Goal: Task Accomplishment & Management: Use online tool/utility

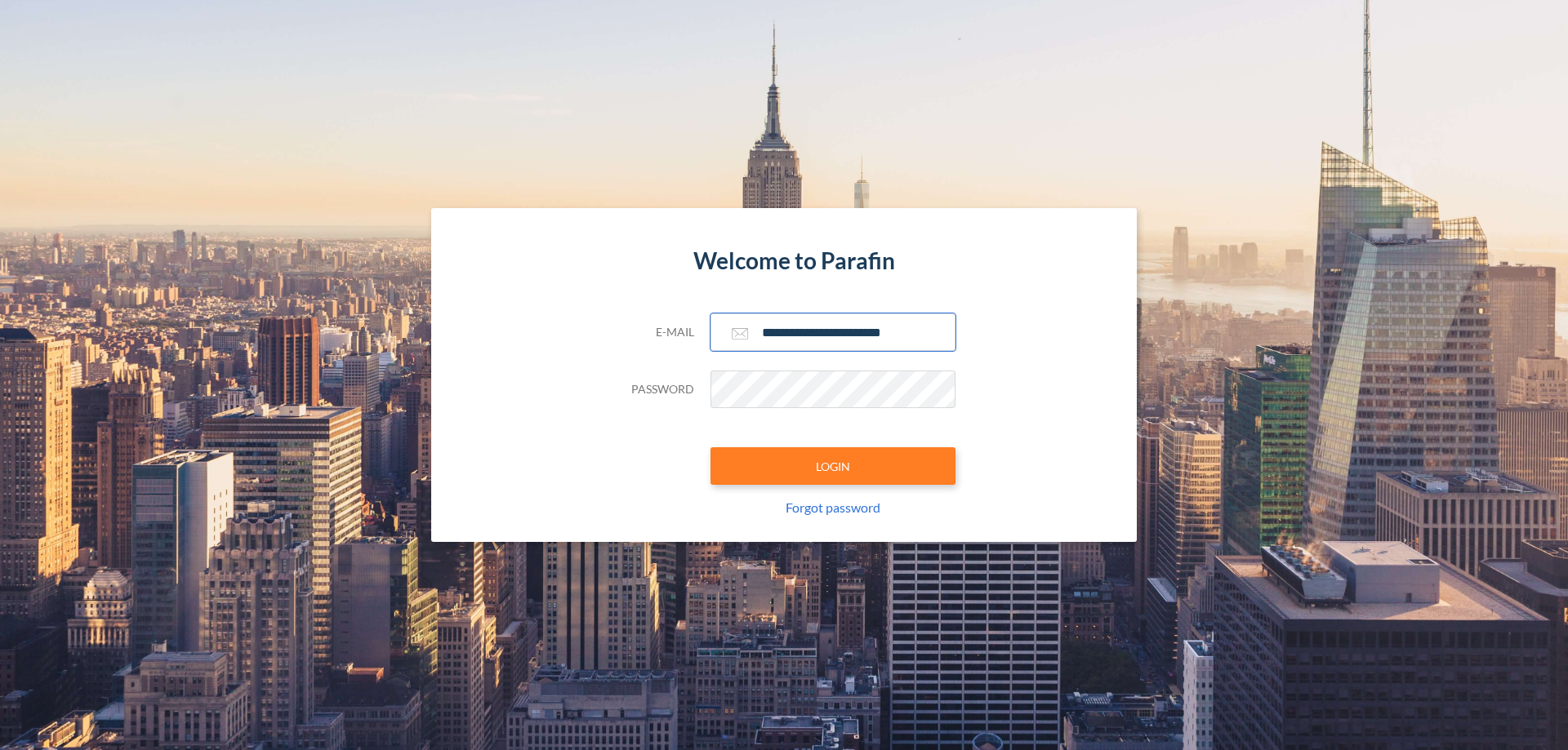
type input "**********"
click at [833, 466] on button "LOGIN" at bounding box center [833, 466] width 245 height 38
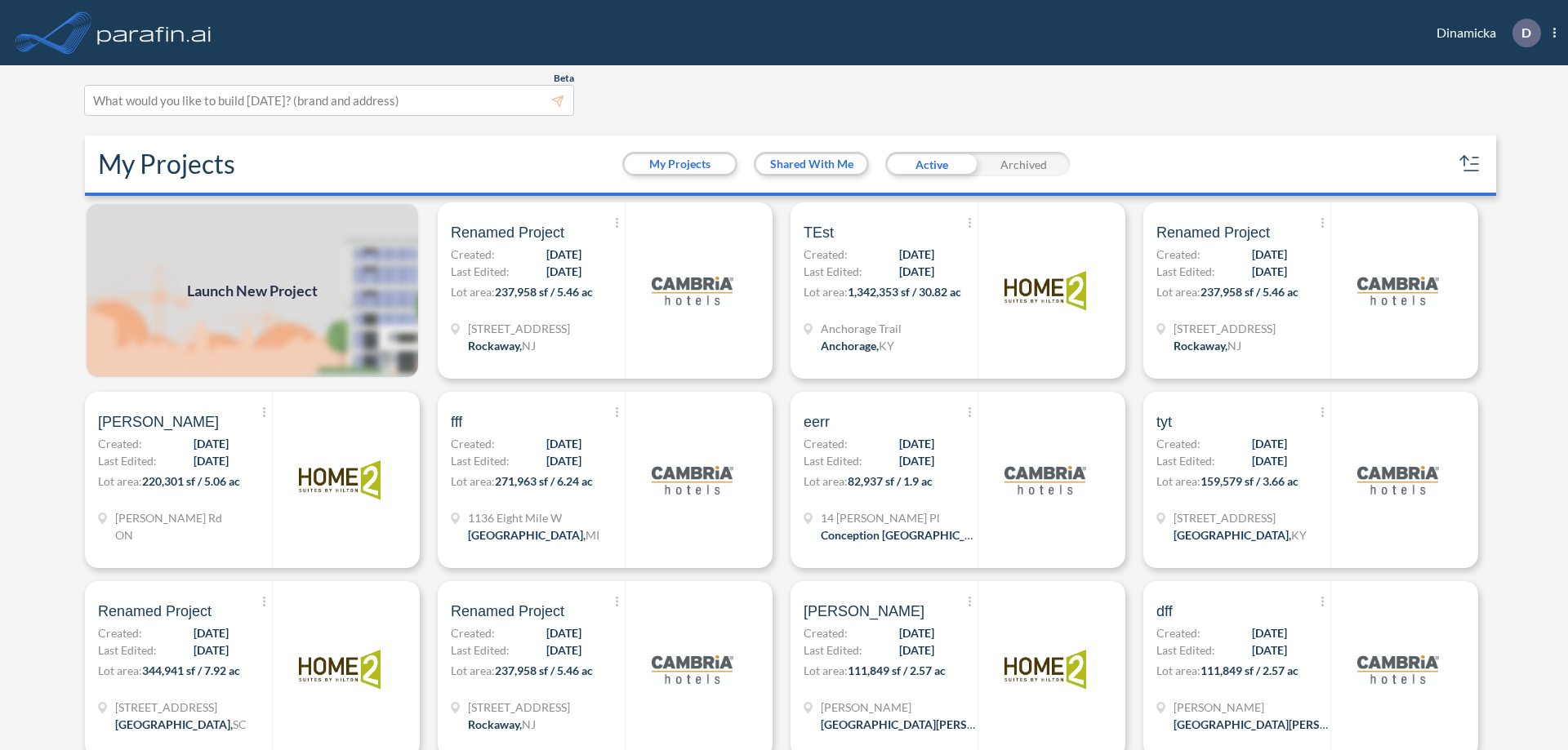
scroll to position [4, 0]
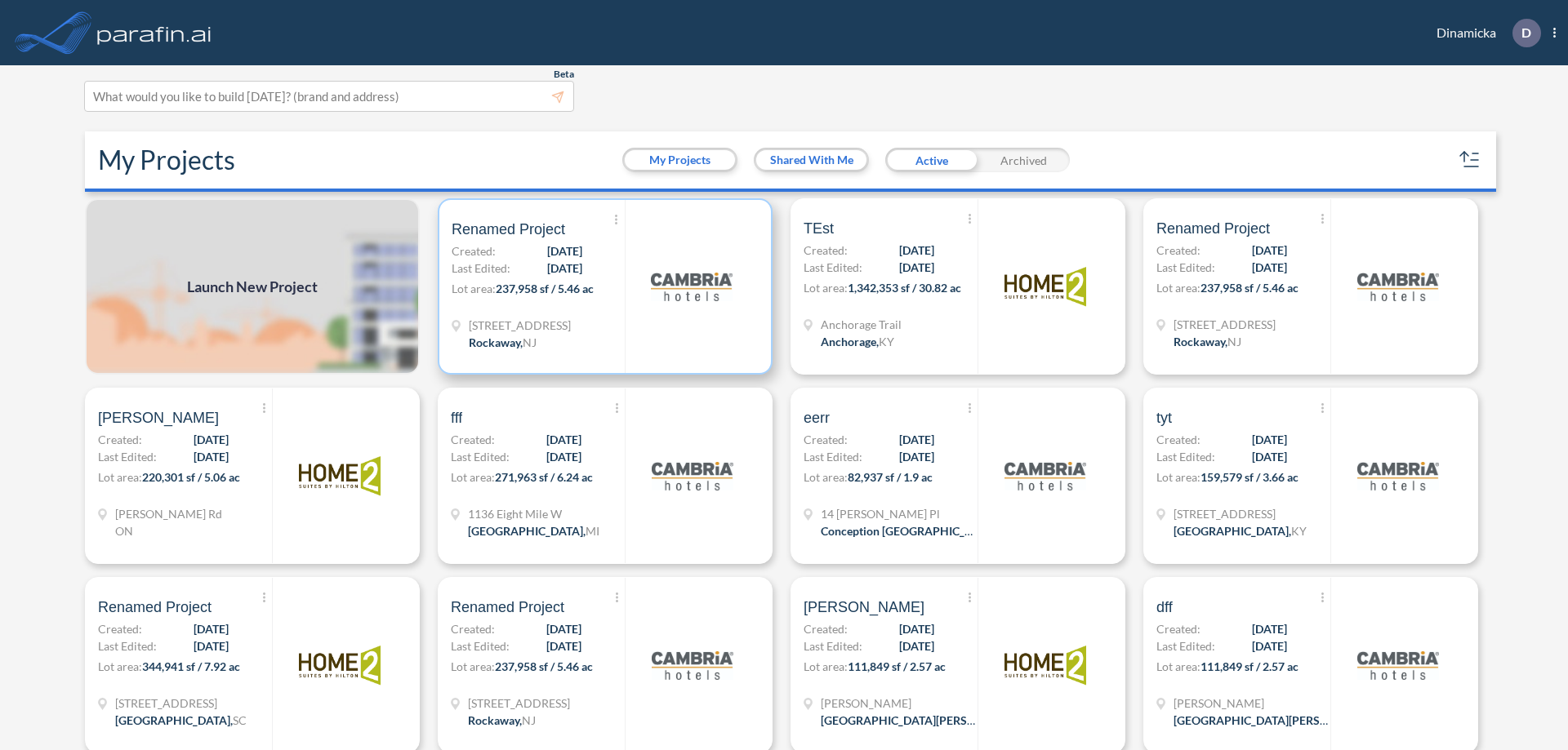
click at [602, 287] on p "Lot area: 237,958 sf / 5.46 ac" at bounding box center [538, 292] width 173 height 24
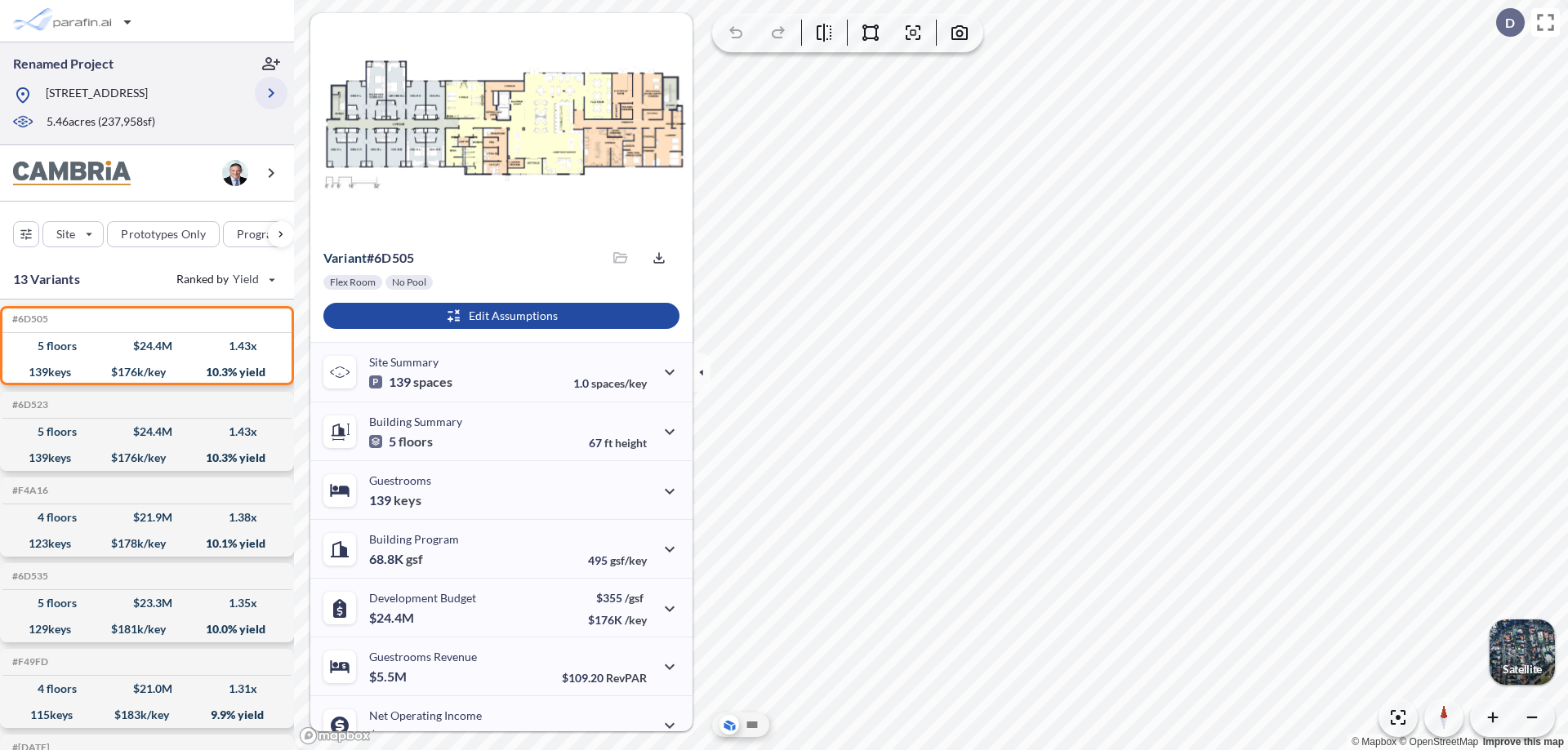
click at [271, 93] on icon "button" at bounding box center [271, 93] width 20 height 20
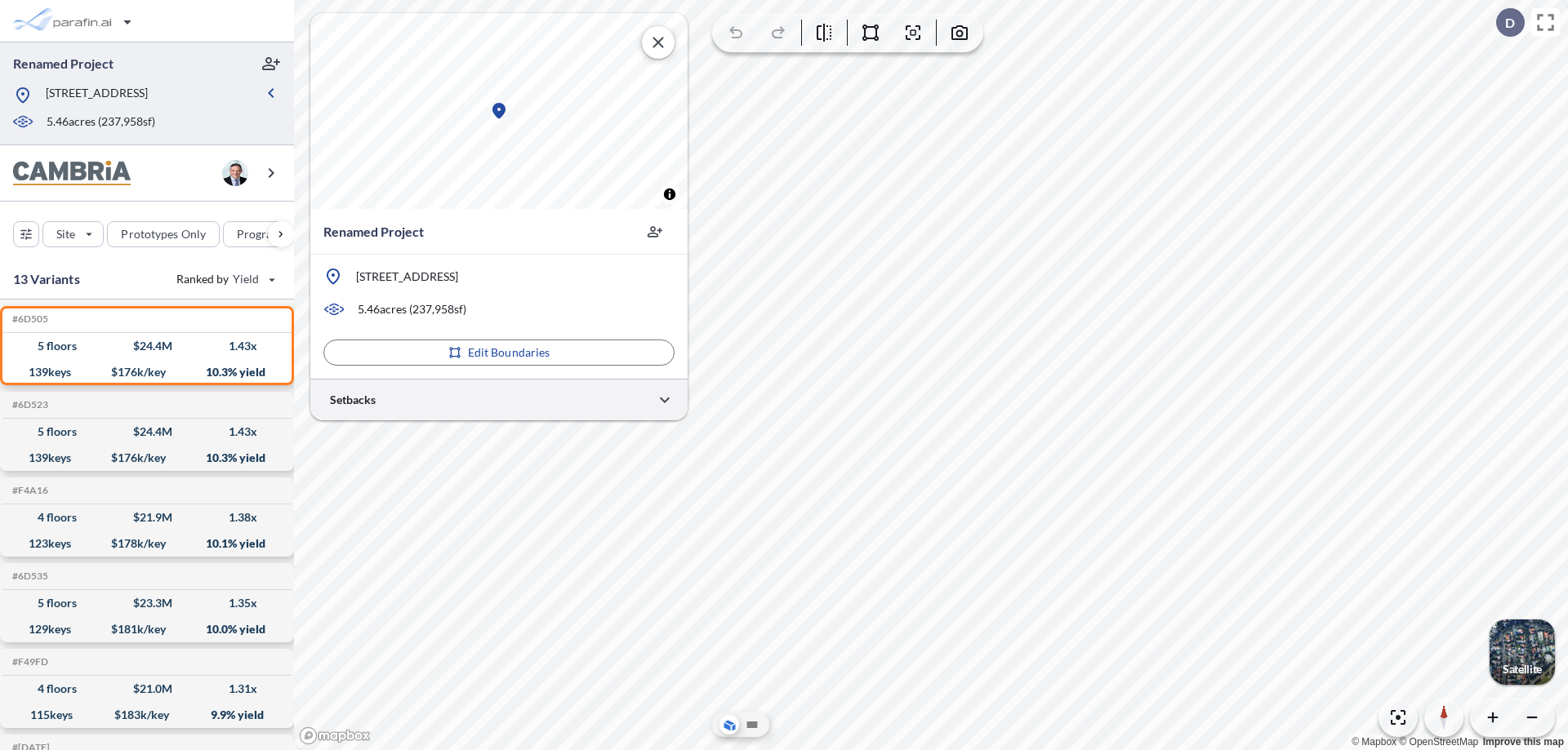
click at [499, 399] on div at bounding box center [499, 399] width 378 height 42
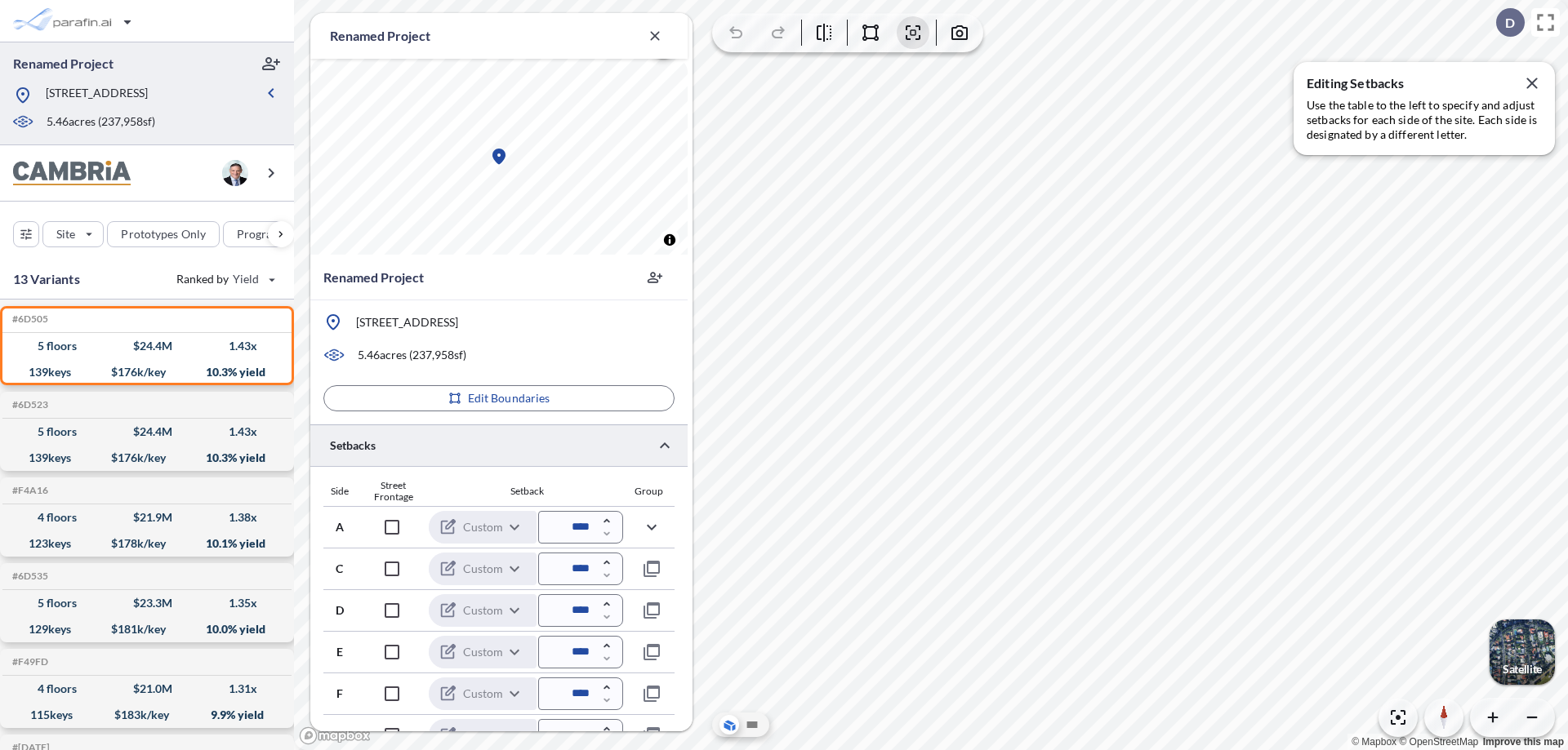
scroll to position [399, 0]
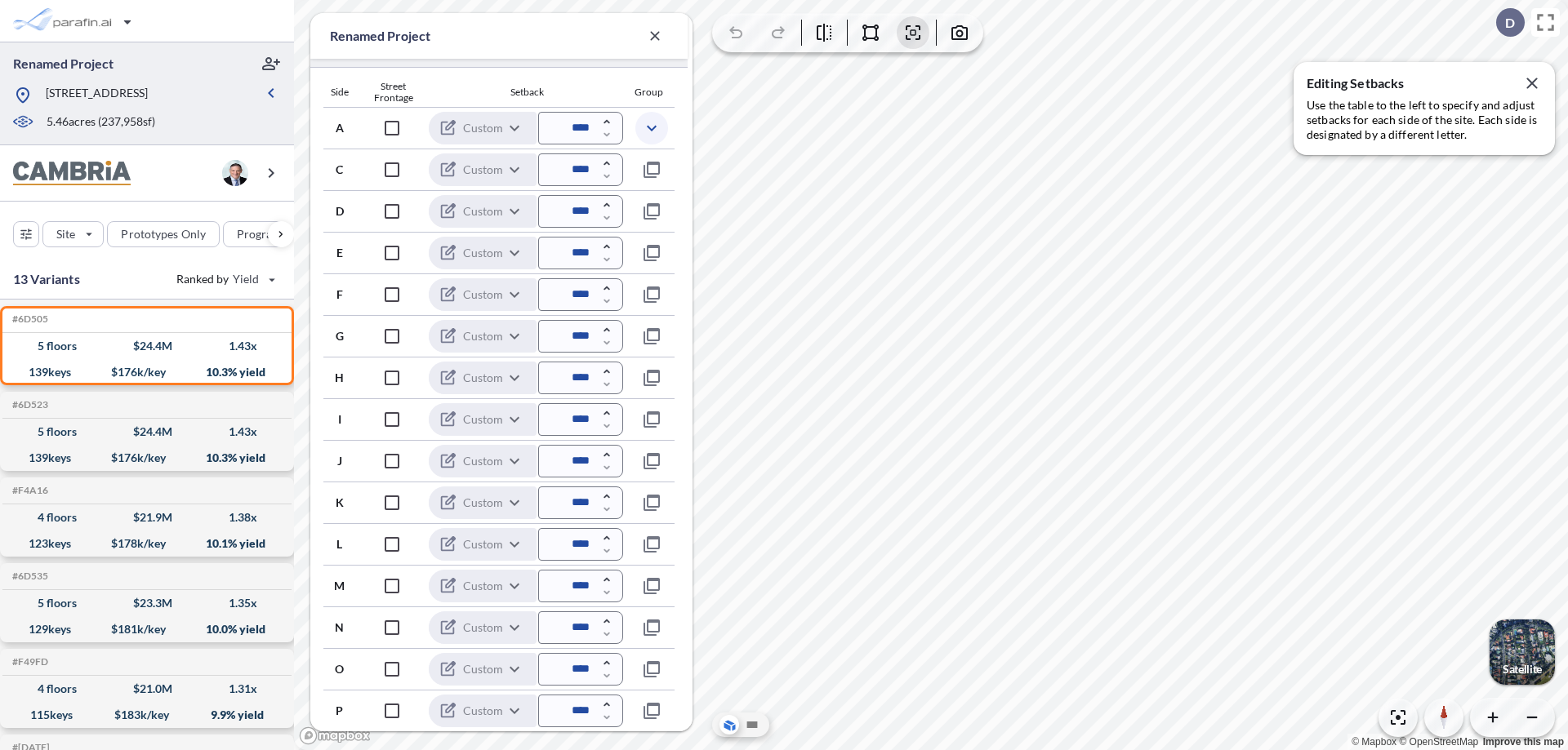
click at [651, 127] on icon "button" at bounding box center [652, 128] width 20 height 20
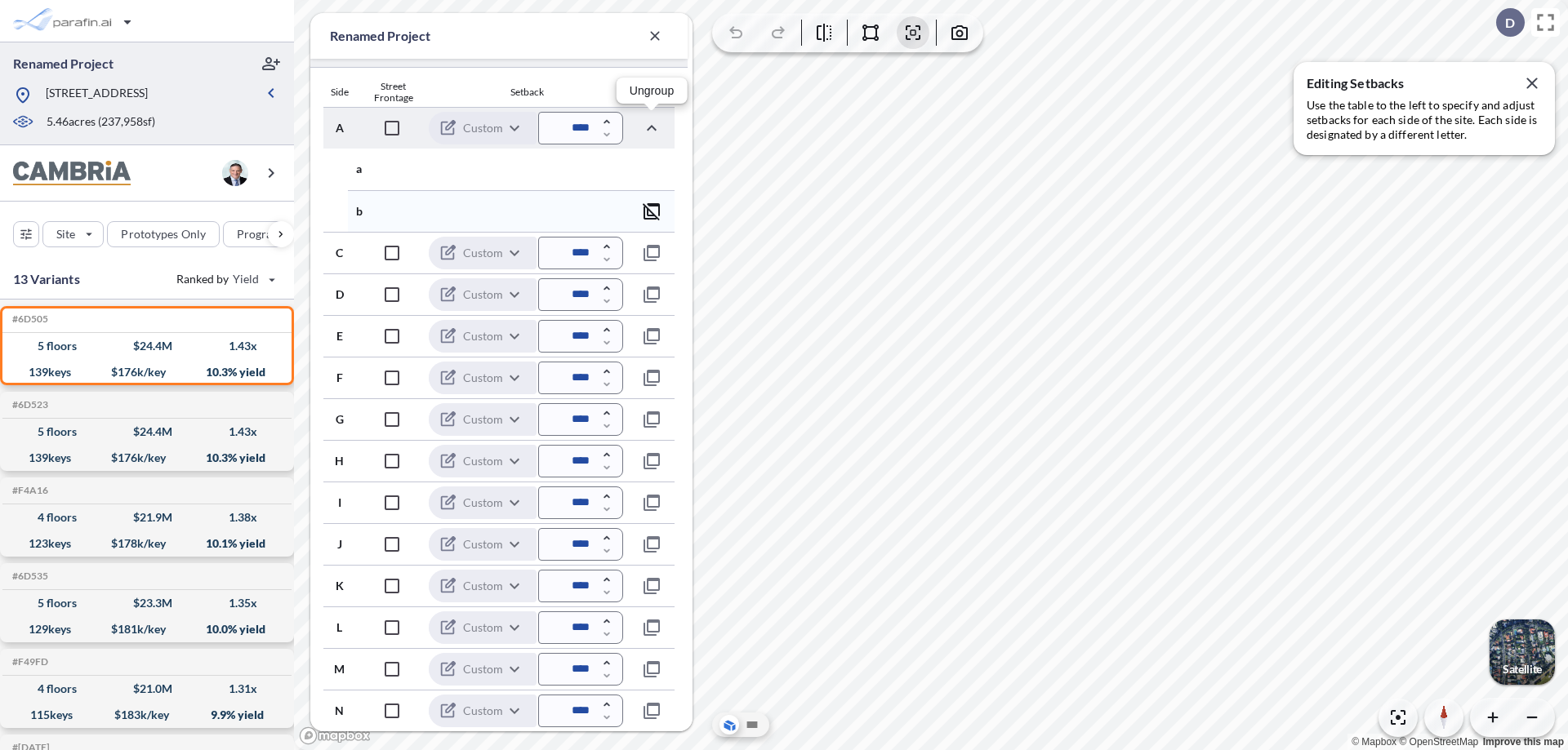
scroll to position [482, 0]
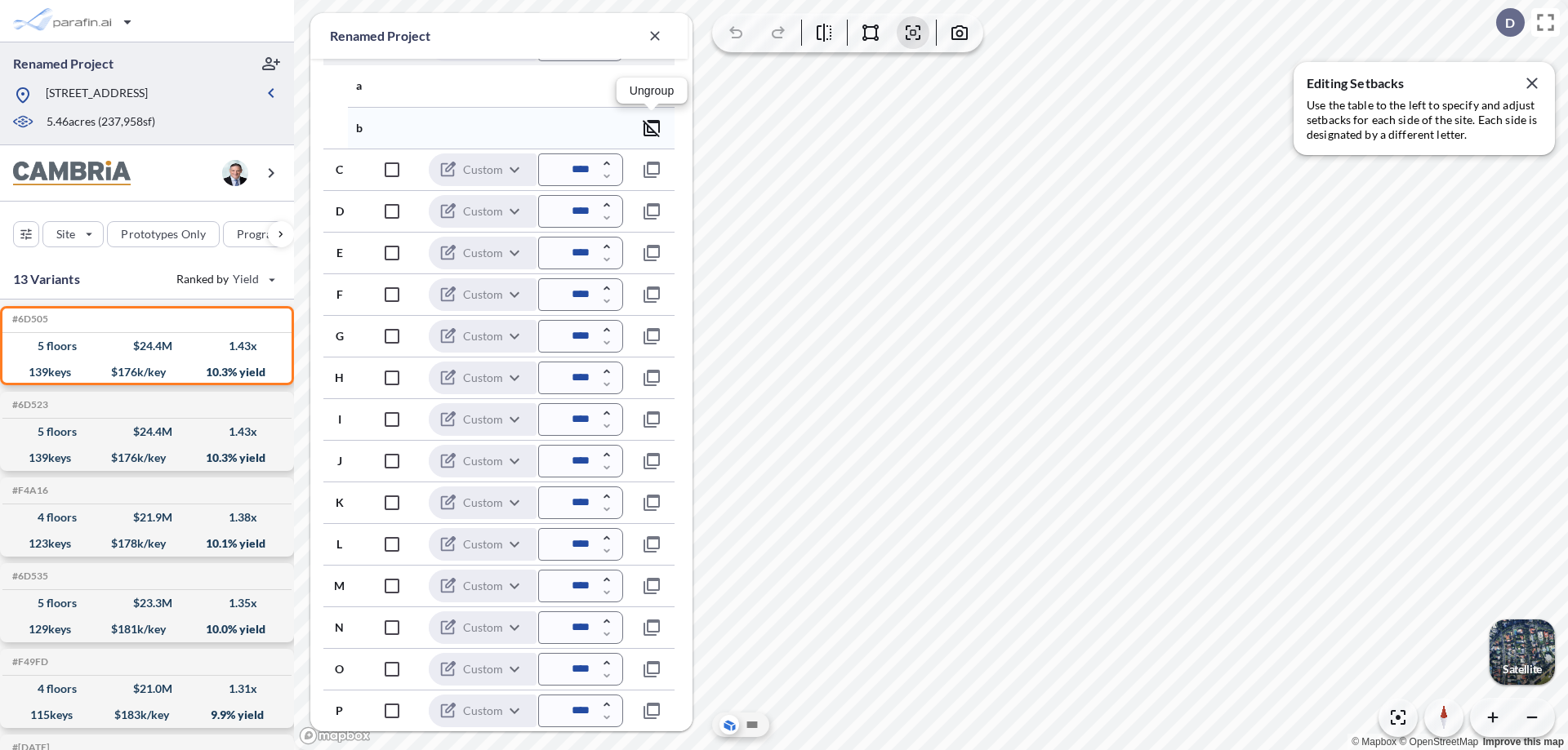
click at [652, 127] on icon "button" at bounding box center [652, 128] width 20 height 20
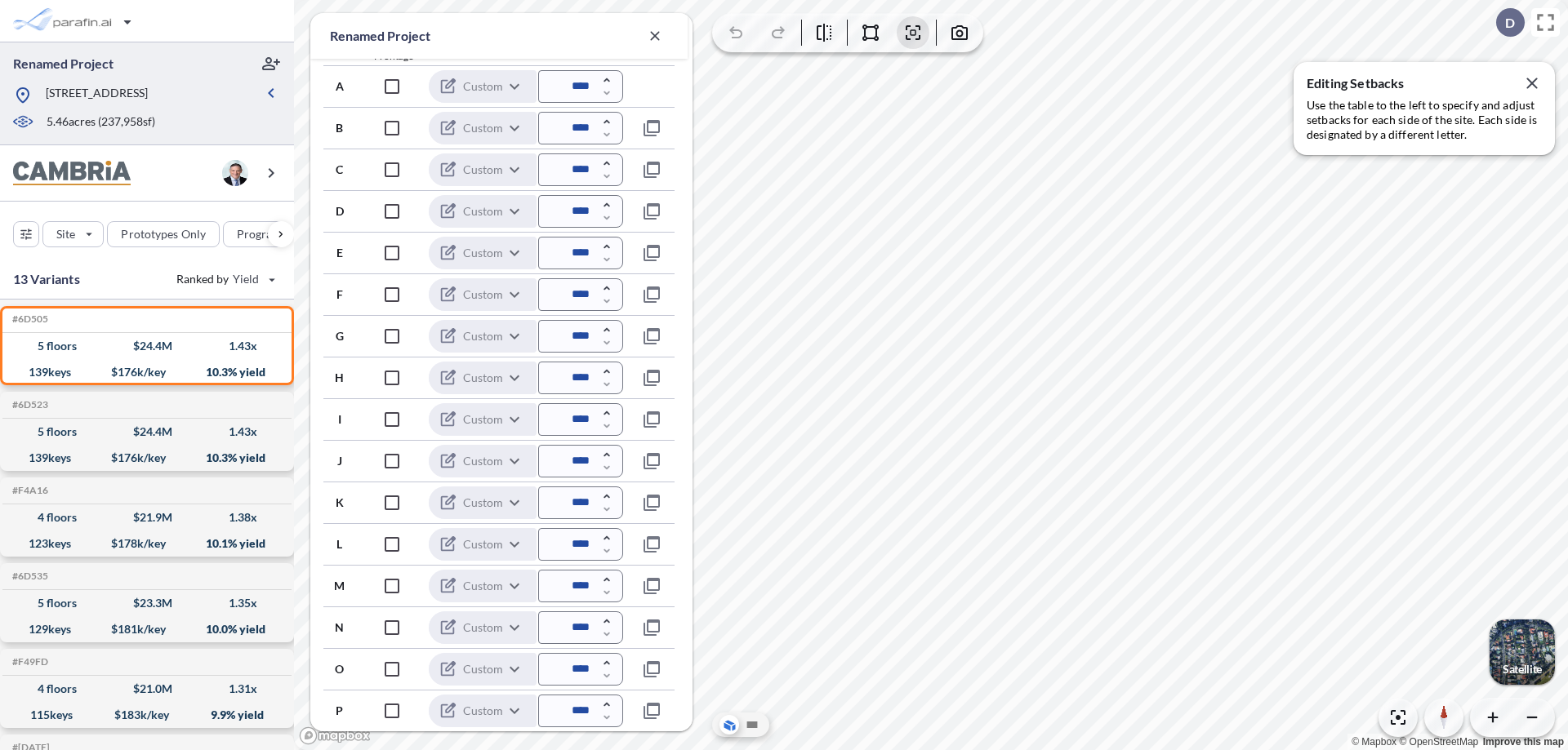
scroll to position [441, 0]
